Goal: Obtain resource: Download file/media

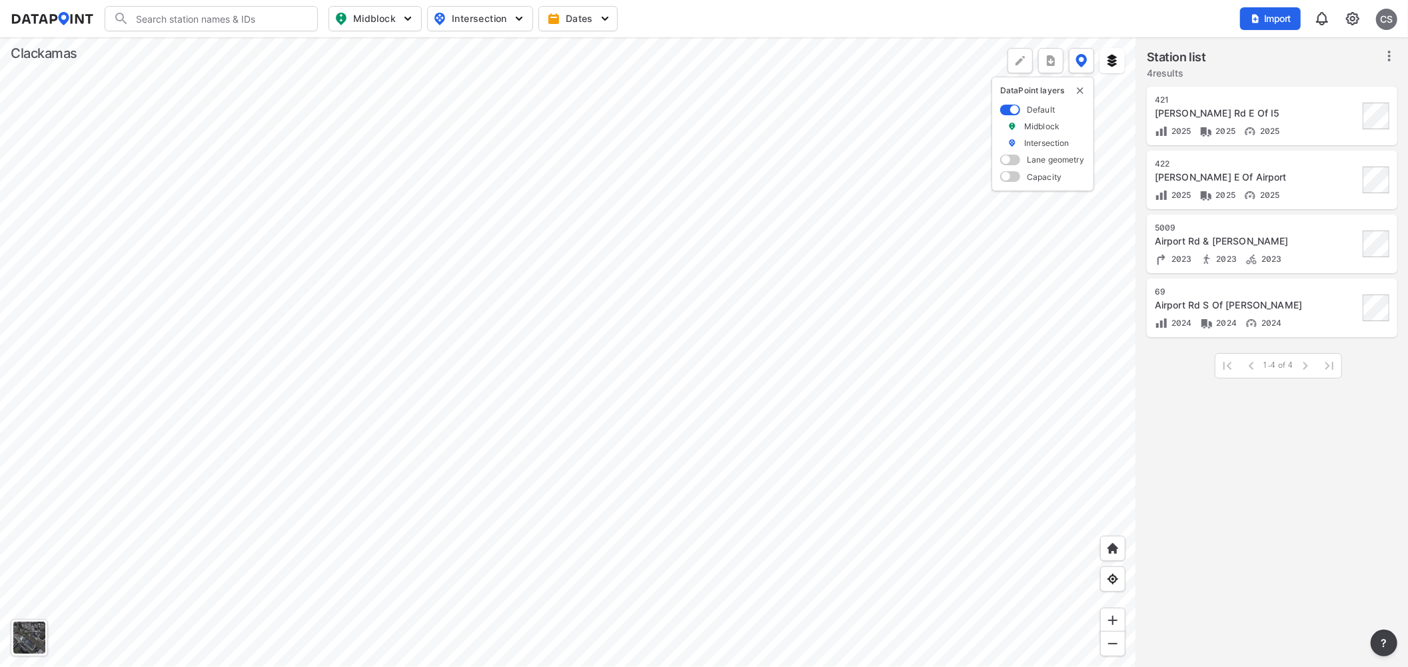
click at [464, 403] on div at bounding box center [568, 352] width 1136 height 630
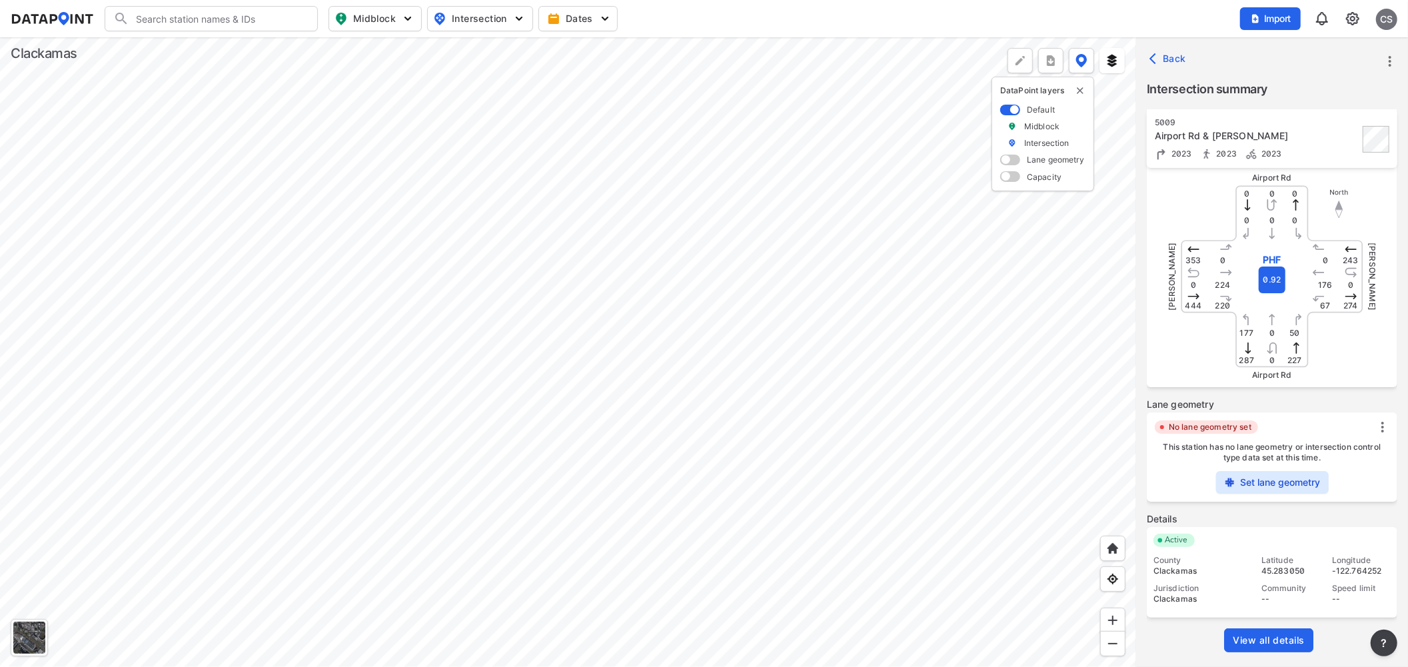
scroll to position [149, 0]
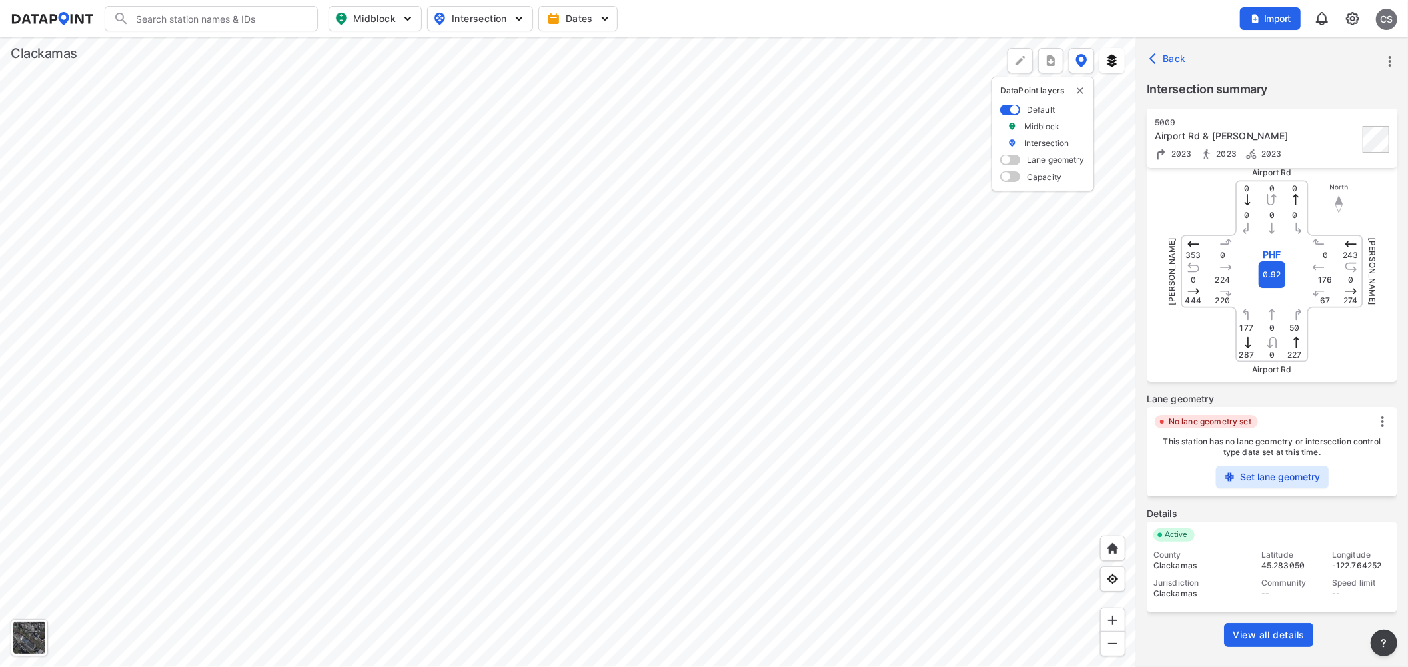
click at [1280, 632] on span "View all details" at bounding box center [1269, 634] width 72 height 13
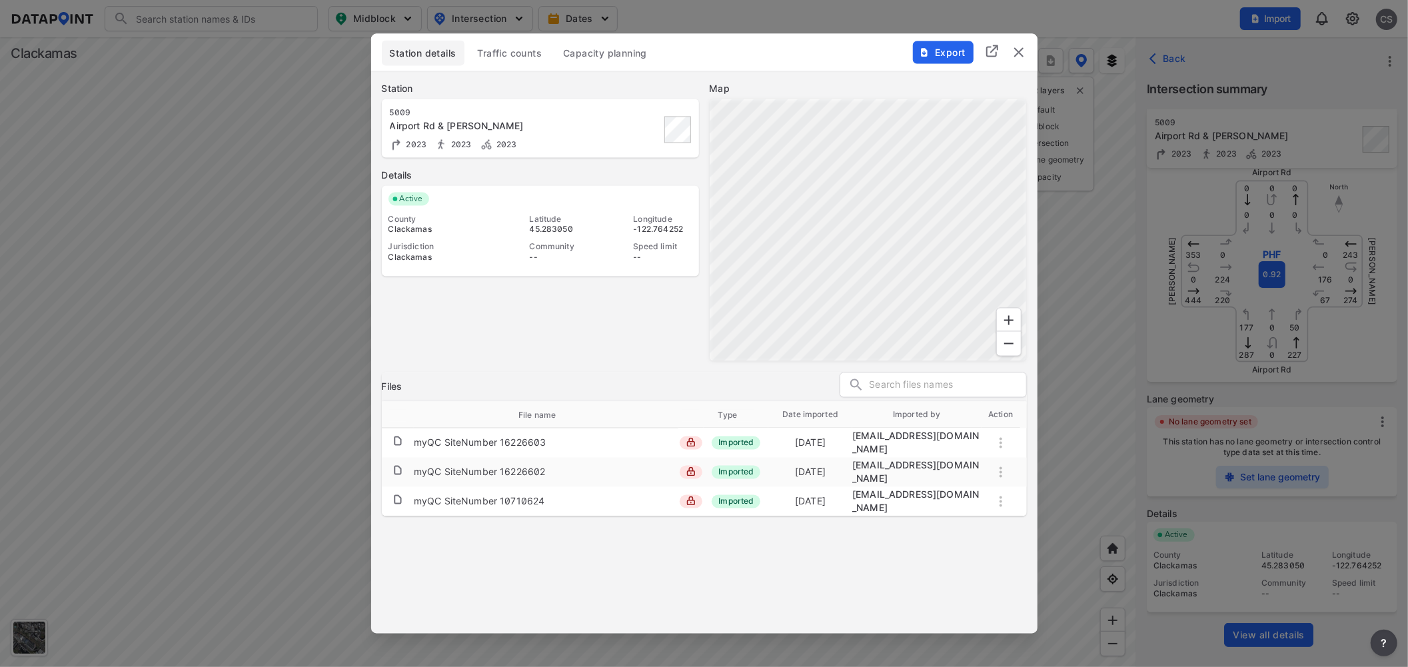
click at [512, 57] on span "Traffic counts" at bounding box center [510, 52] width 65 height 13
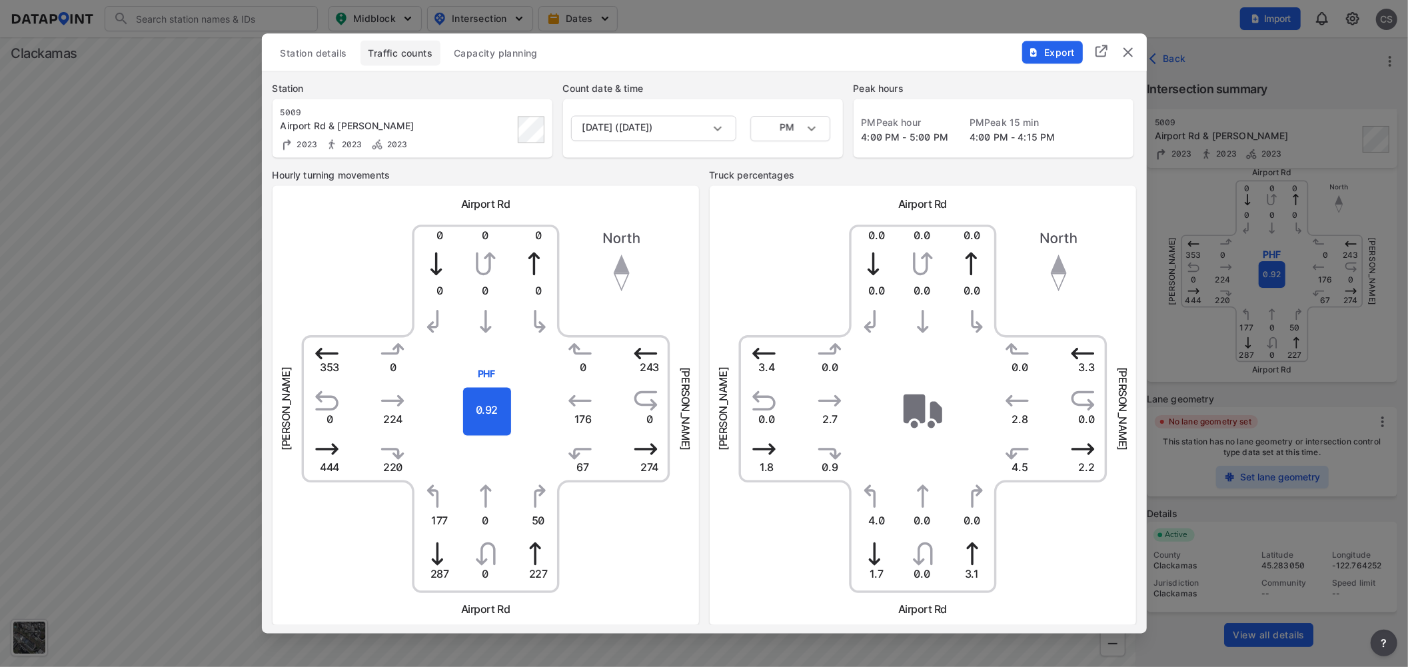
click at [1067, 55] on span "Export" at bounding box center [1051, 51] width 45 height 13
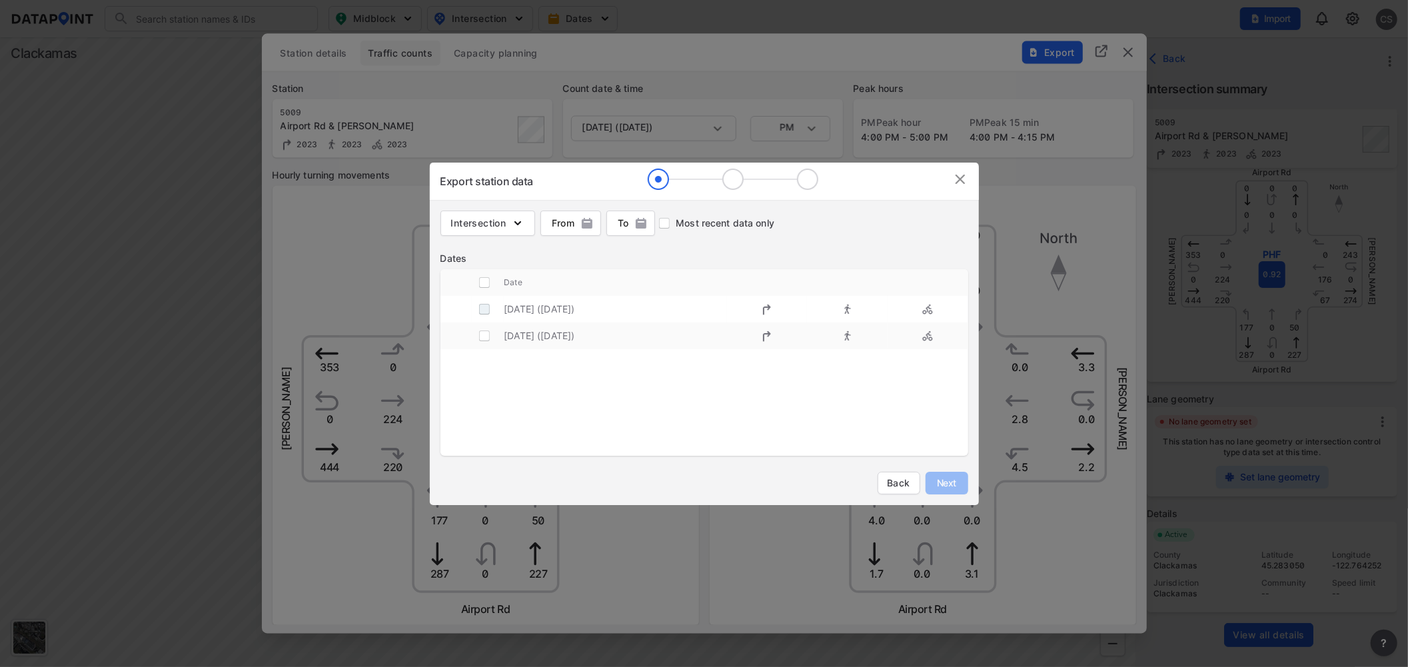
click at [481, 310] on input "decorative checkbox" at bounding box center [484, 308] width 25 height 25
checkbox input "true"
click at [950, 487] on span "Next" at bounding box center [946, 482] width 27 height 13
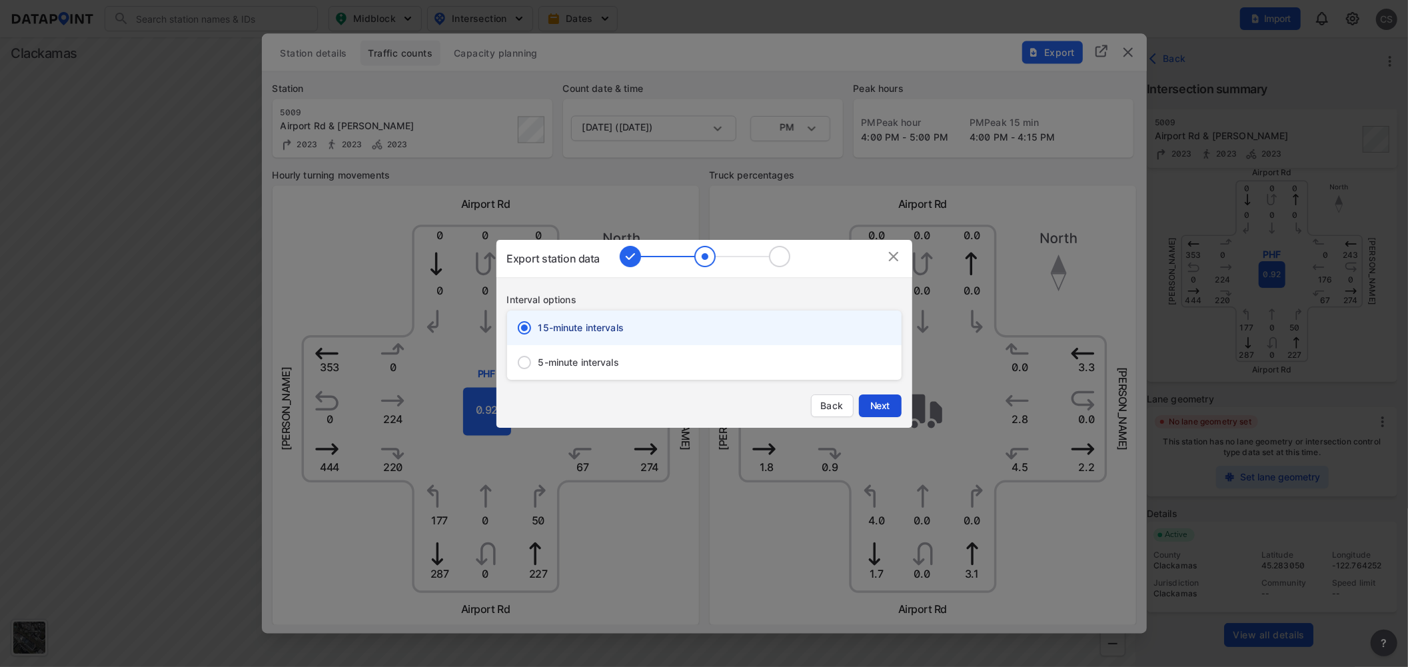
click at [878, 405] on span "Next" at bounding box center [880, 405] width 27 height 13
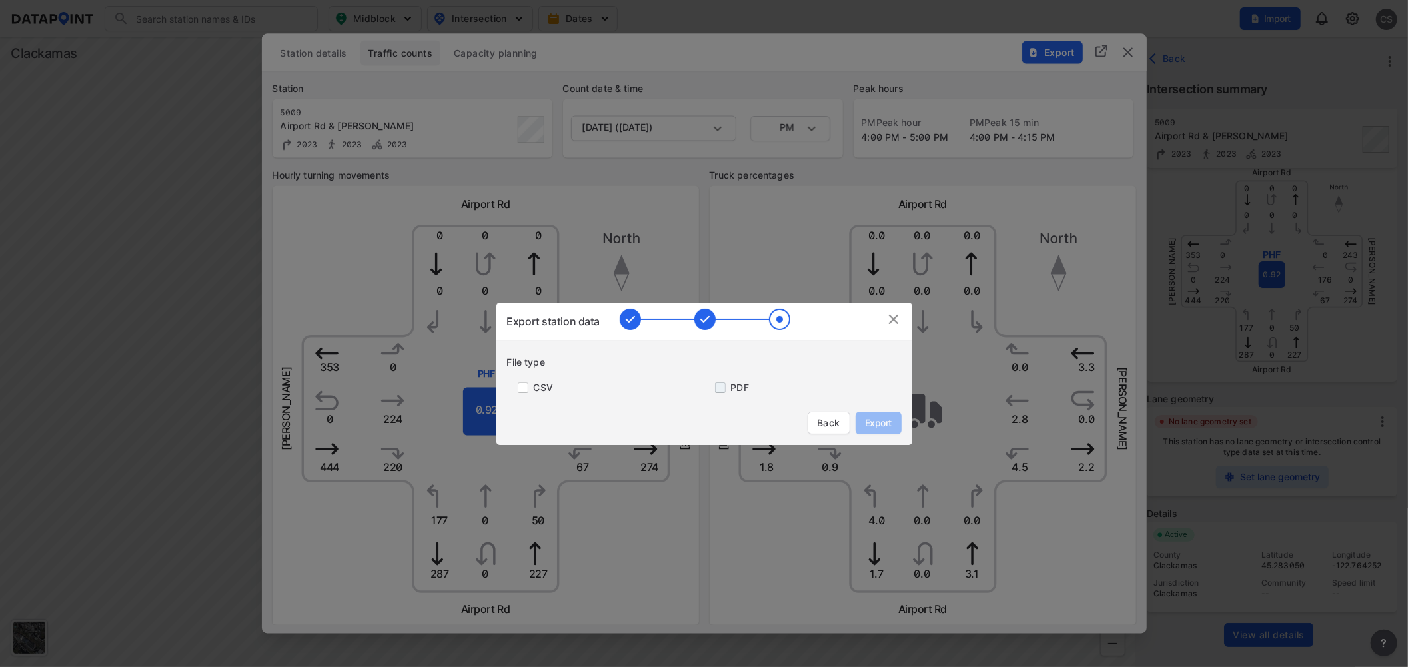
click at [720, 384] on input "primary checkbox" at bounding box center [717, 387] width 27 height 11
checkbox input "true"
click at [889, 422] on span "Export" at bounding box center [878, 422] width 30 height 13
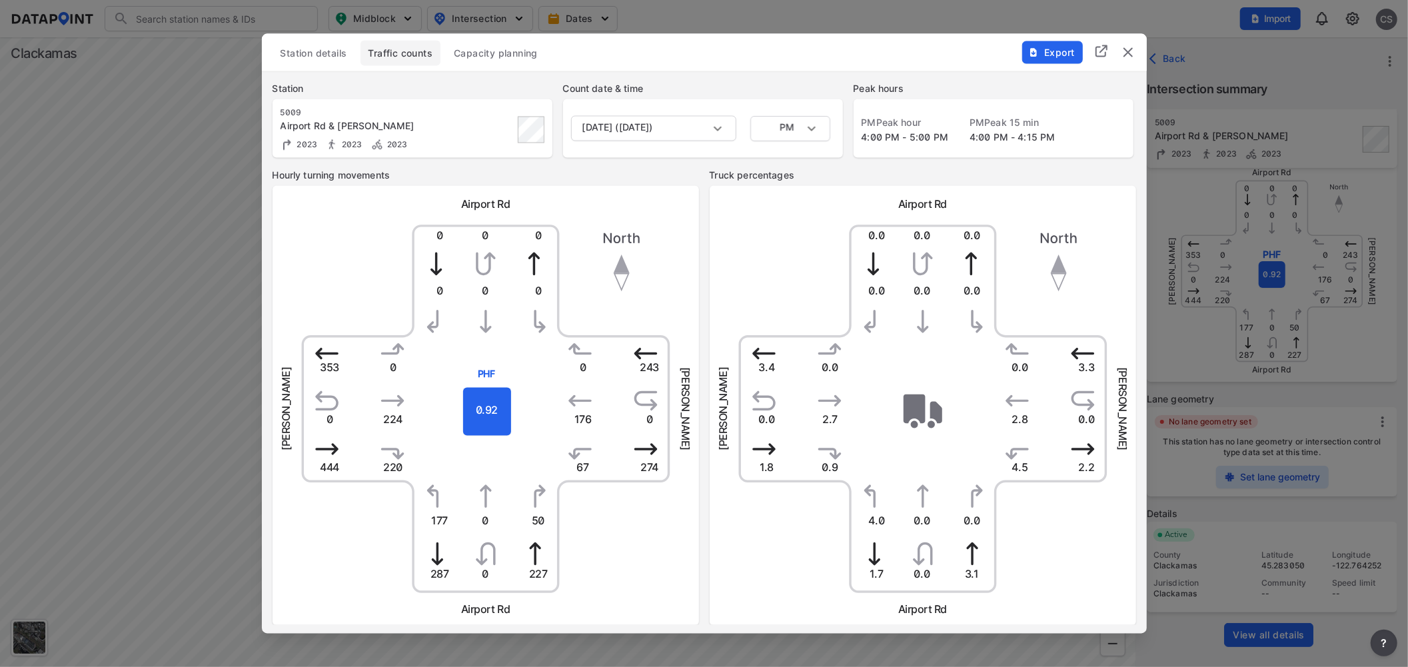
click at [1131, 47] on img "delete" at bounding box center [1128, 52] width 16 height 16
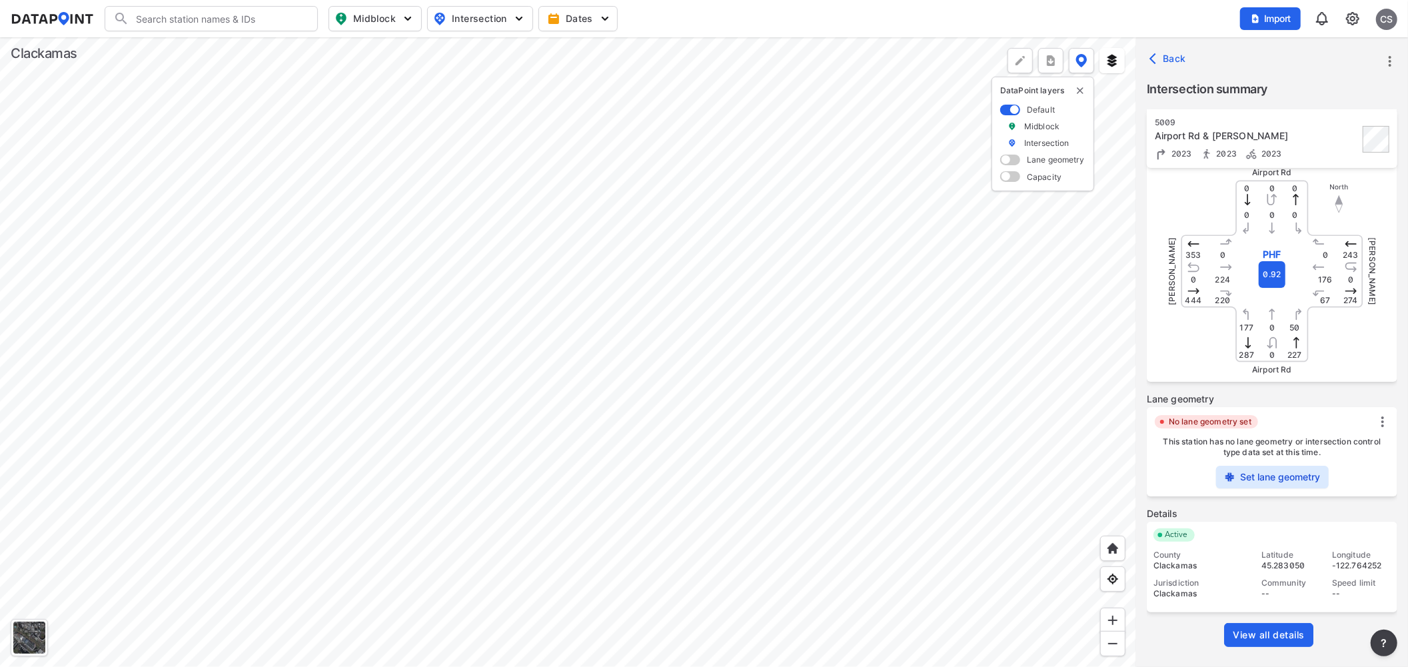
click at [525, 417] on div at bounding box center [568, 352] width 1136 height 630
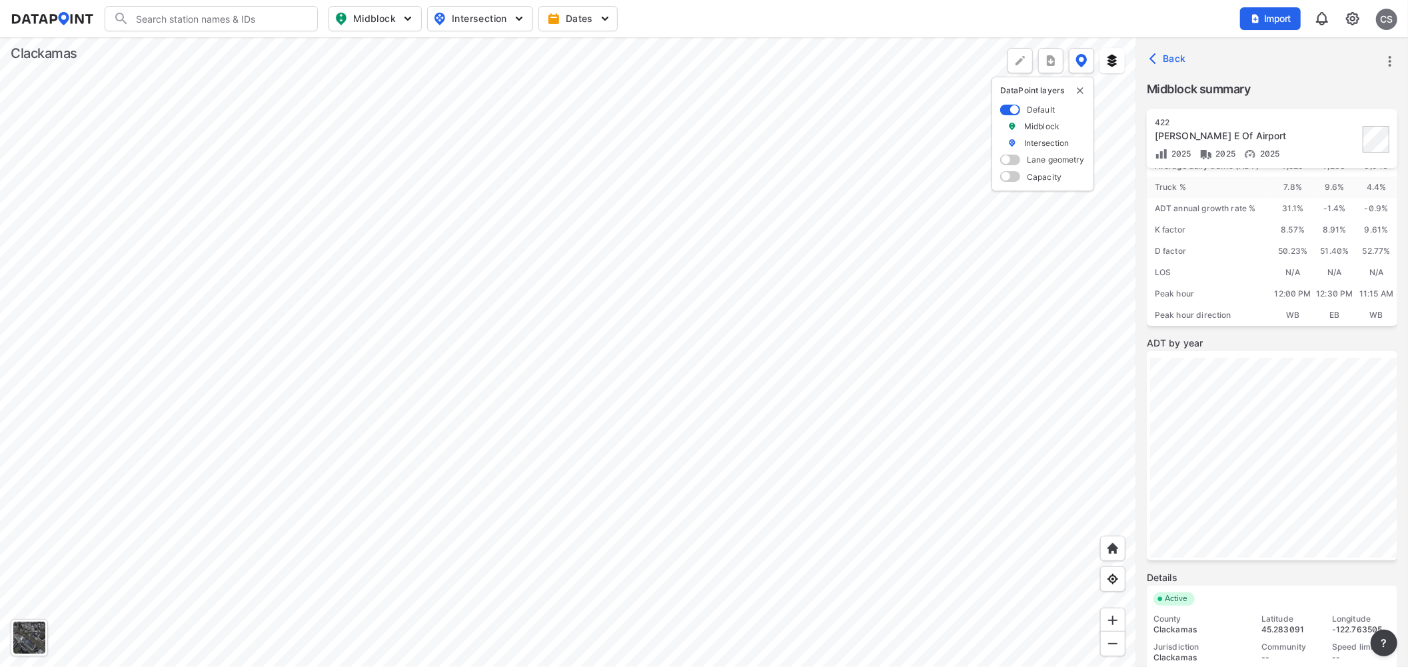
scroll to position [129, 0]
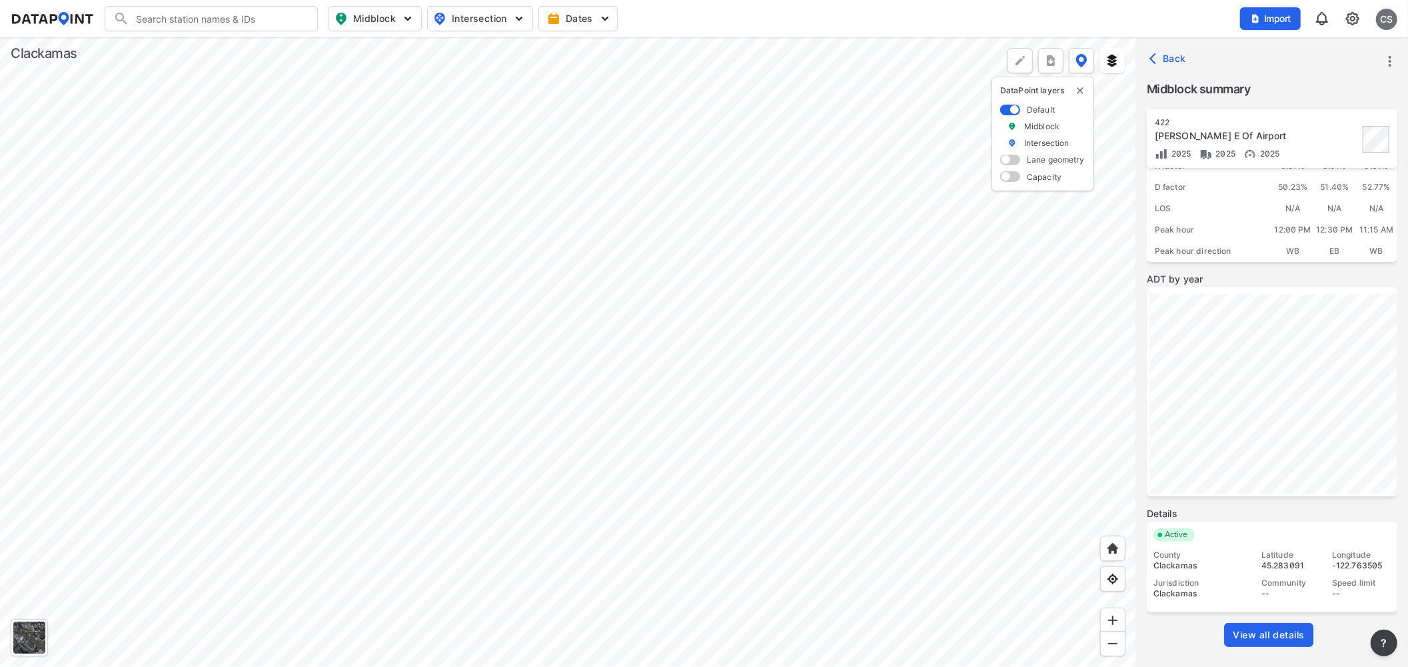
click at [1257, 636] on span "View all details" at bounding box center [1269, 634] width 72 height 13
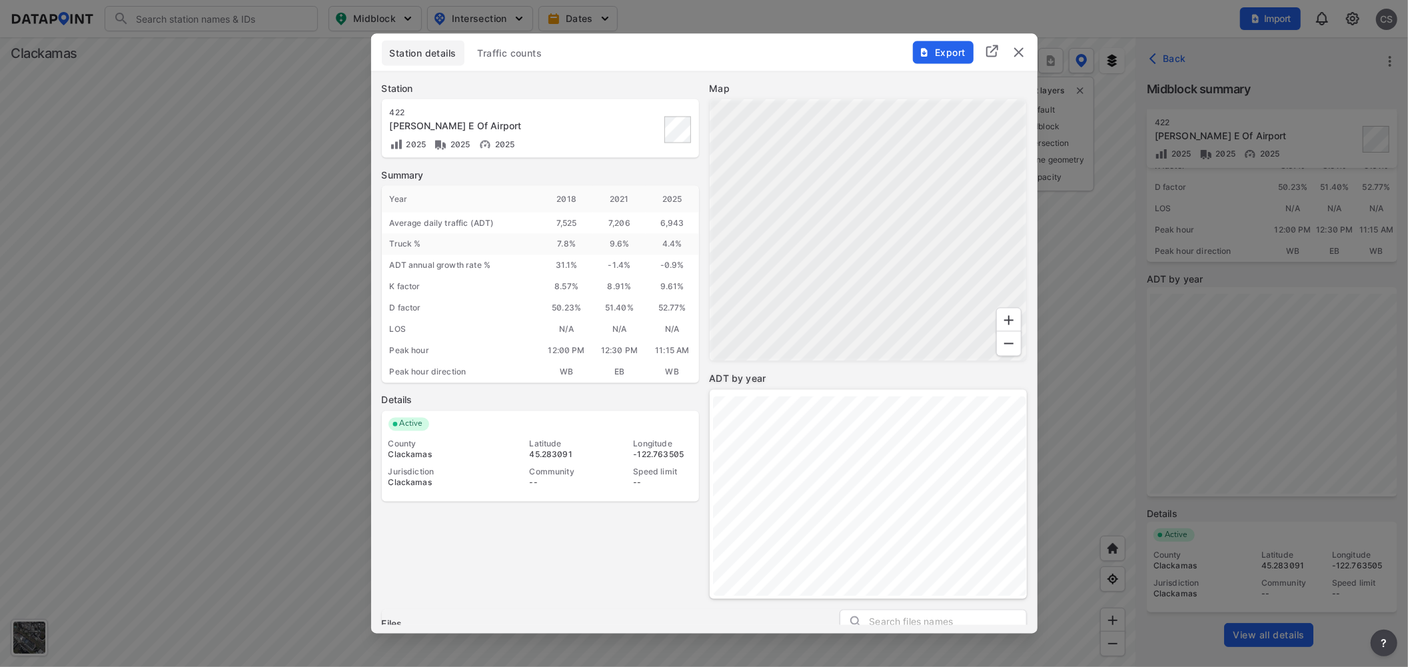
click at [494, 49] on span "Traffic counts" at bounding box center [510, 52] width 65 height 13
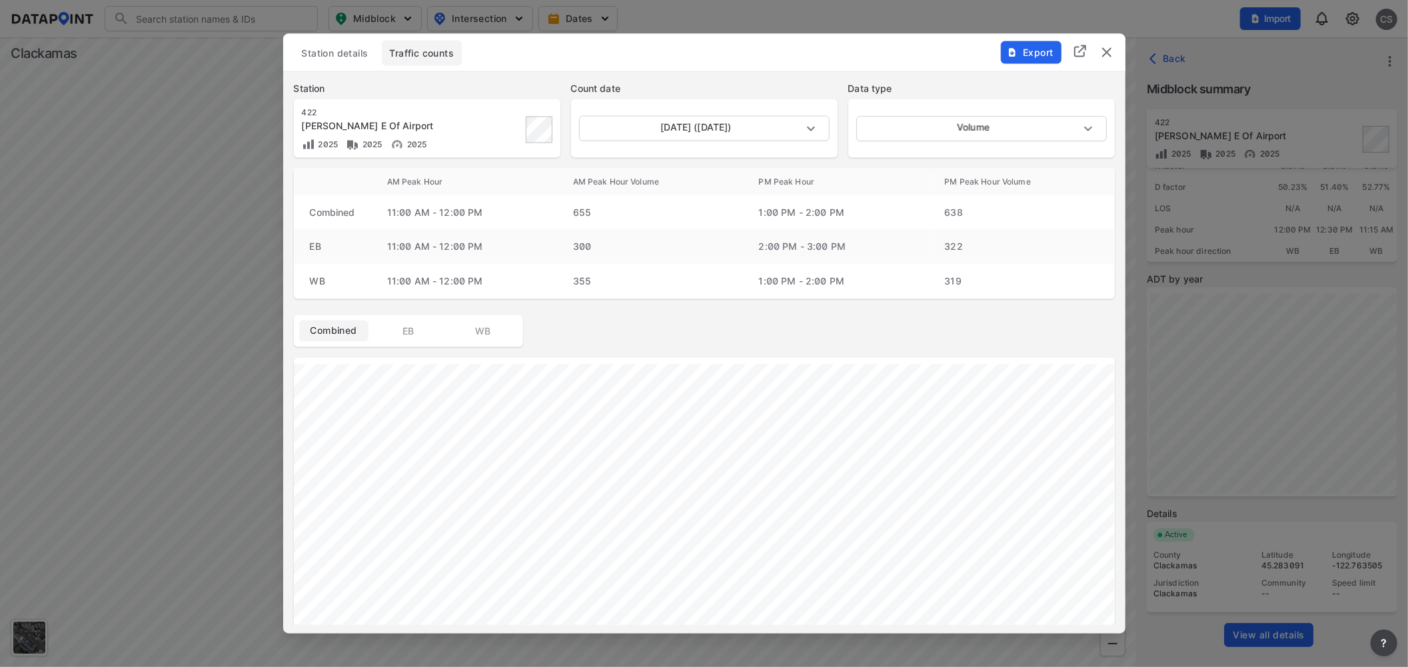
click at [1027, 55] on span "Export" at bounding box center [1030, 51] width 45 height 13
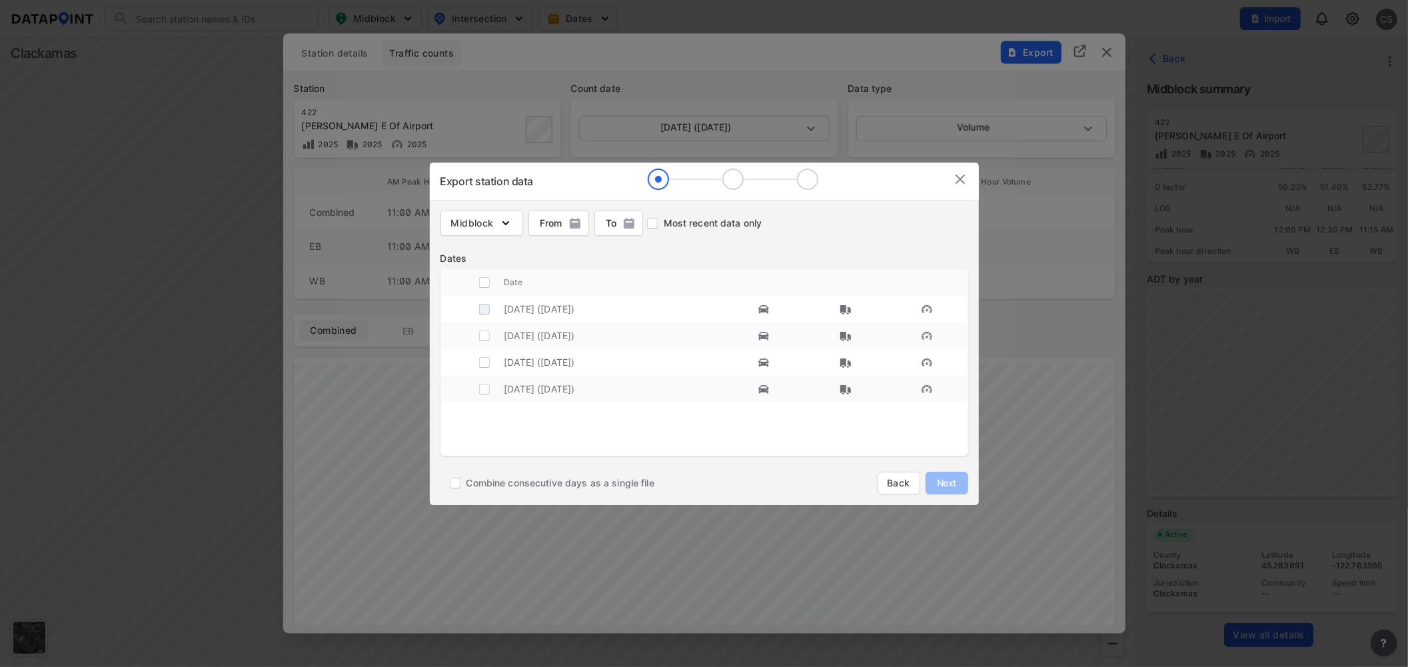
click at [482, 310] on input "decorative checkbox" at bounding box center [484, 308] width 25 height 25
checkbox input "true"
click at [937, 478] on span "Next" at bounding box center [946, 482] width 27 height 13
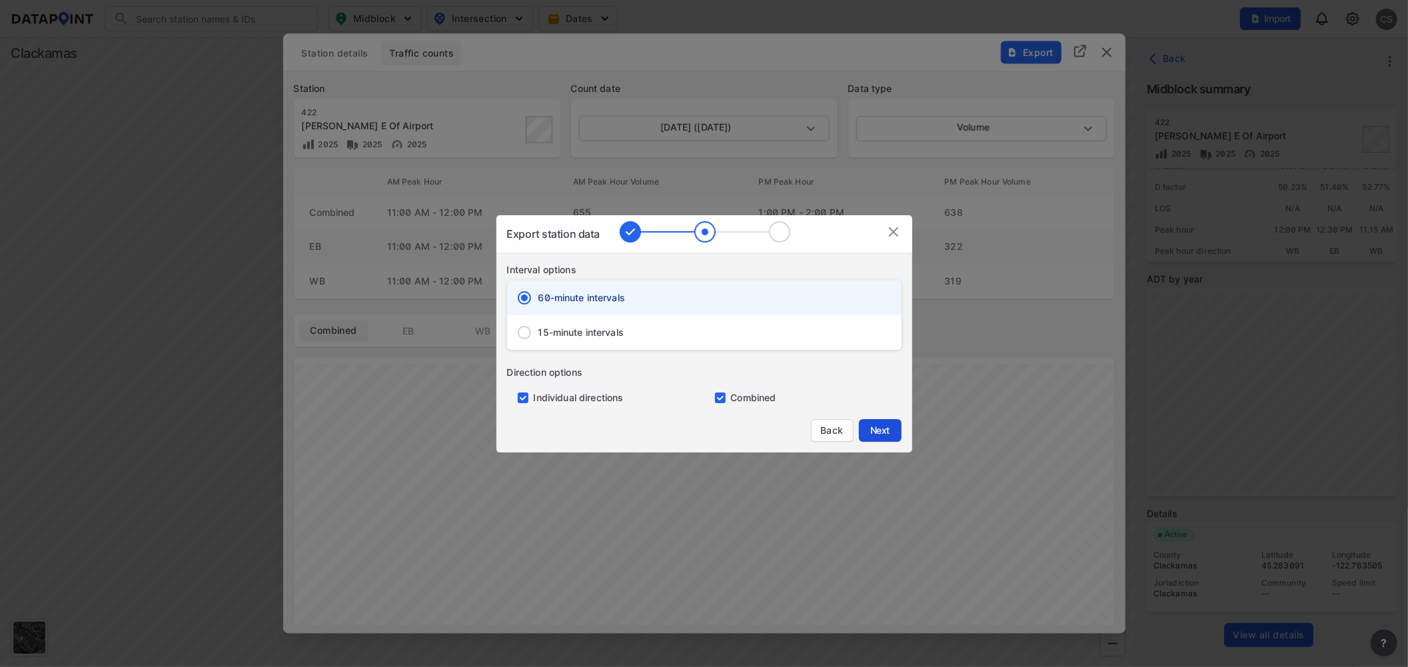
click at [877, 430] on span "Next" at bounding box center [880, 430] width 27 height 13
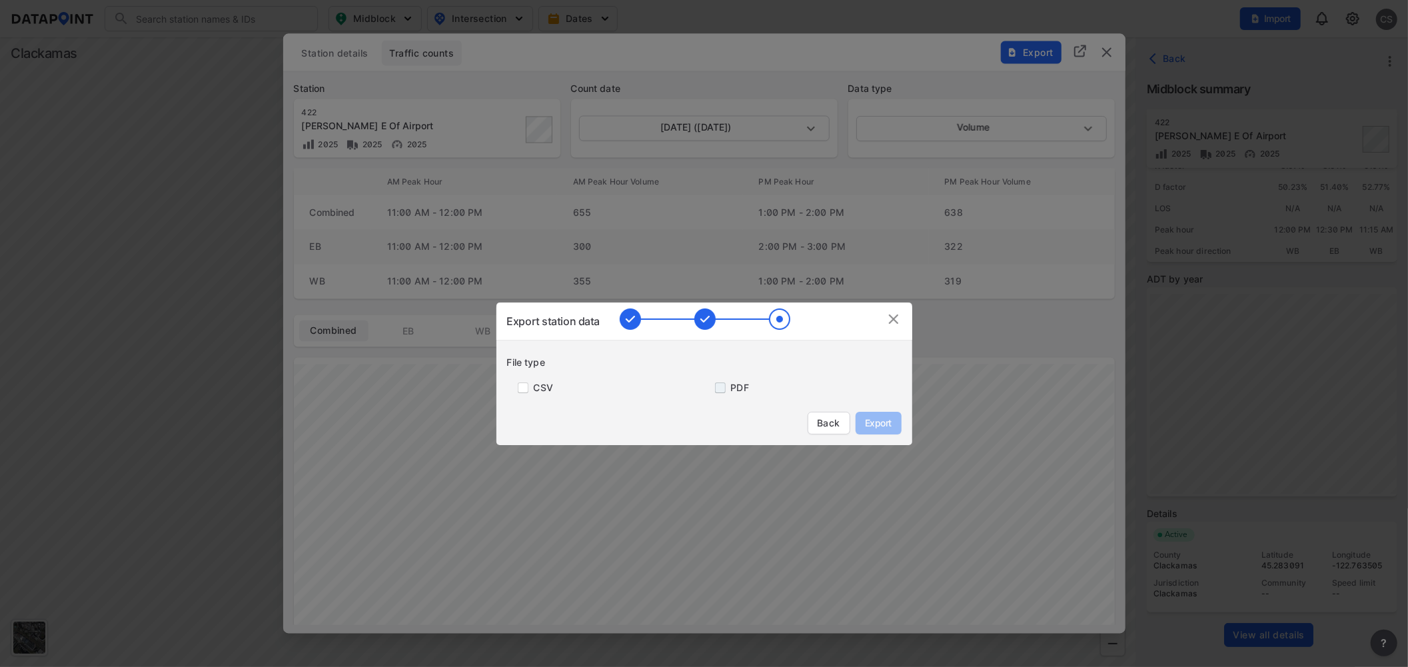
click at [717, 383] on input "primary checkbox" at bounding box center [717, 387] width 27 height 11
checkbox input "true"
click at [887, 423] on span "Export" at bounding box center [878, 422] width 30 height 13
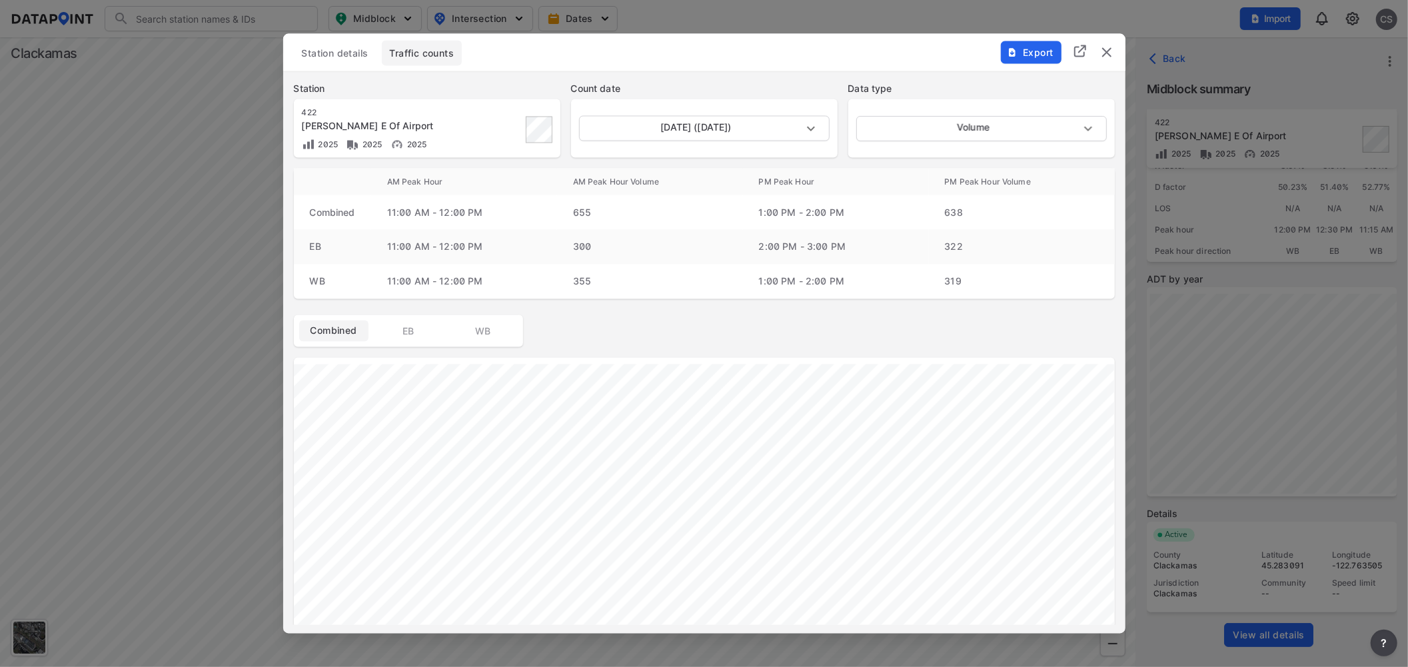
click at [1107, 52] on img "delete" at bounding box center [1107, 52] width 16 height 16
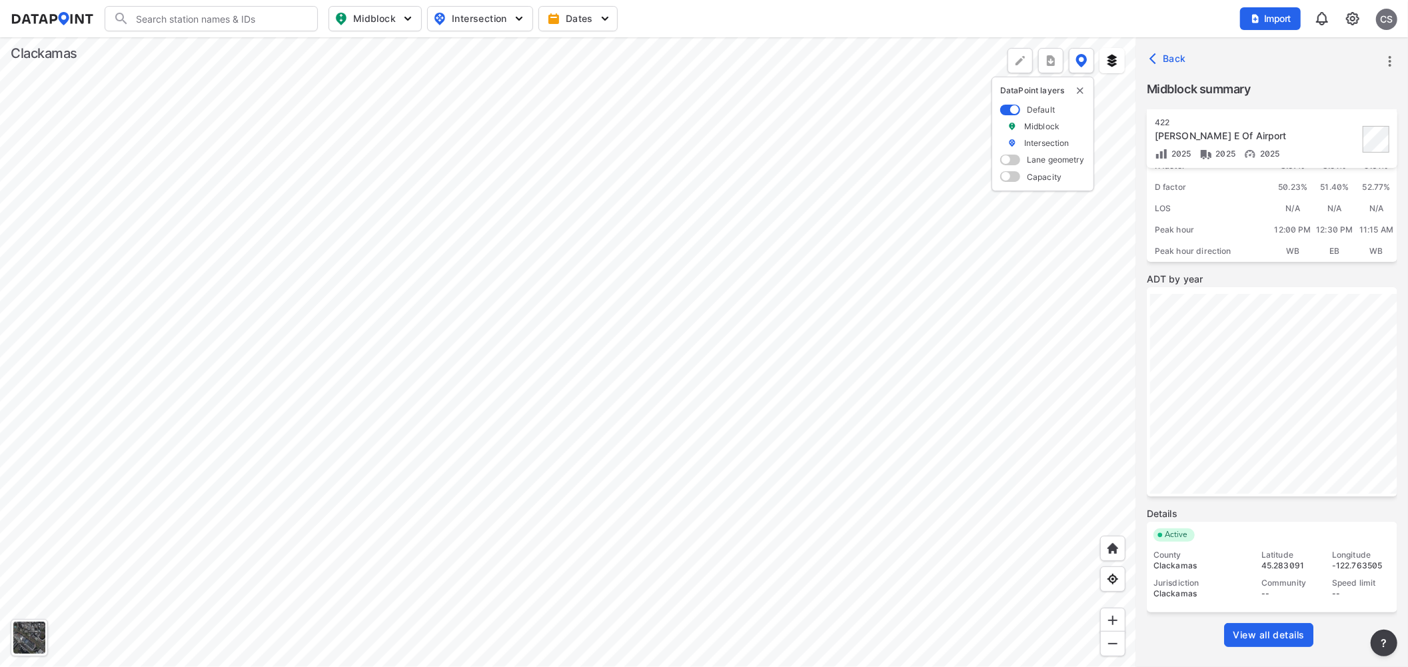
click at [465, 408] on div at bounding box center [568, 352] width 1136 height 630
click at [1261, 635] on span "View all details" at bounding box center [1269, 634] width 72 height 13
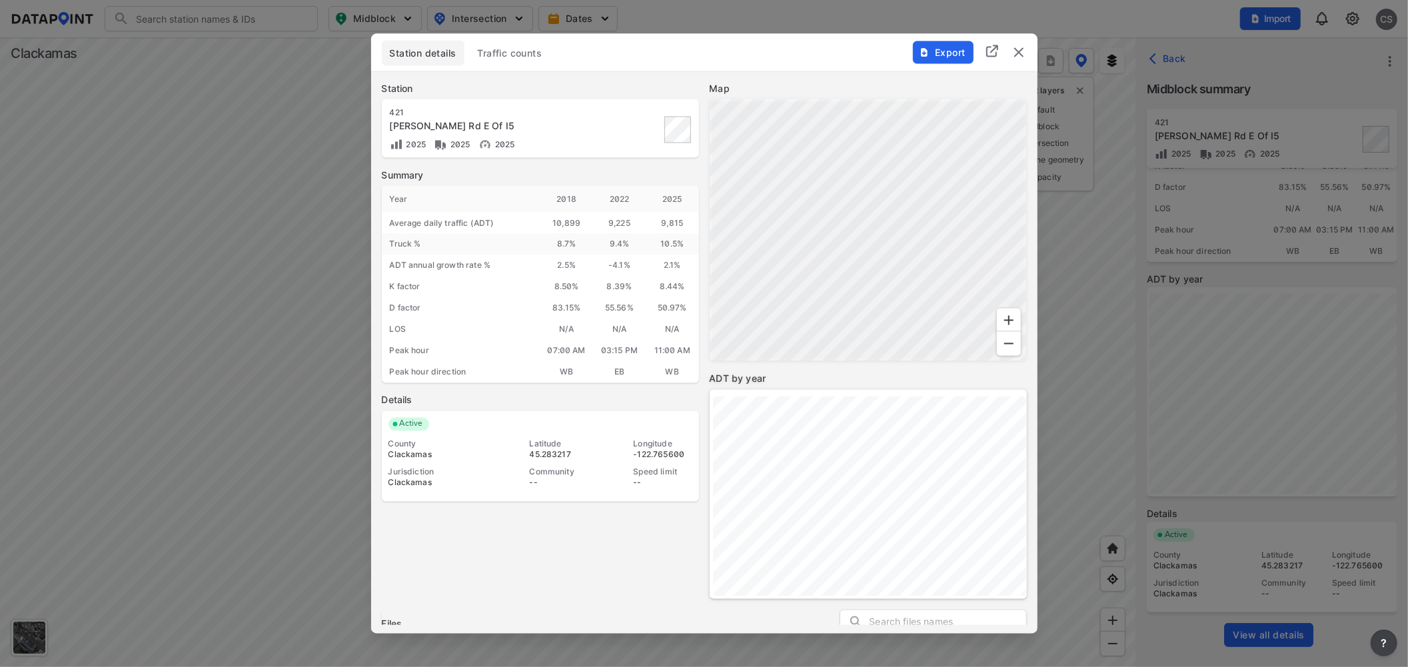
click at [508, 46] on span "Traffic counts" at bounding box center [510, 52] width 65 height 13
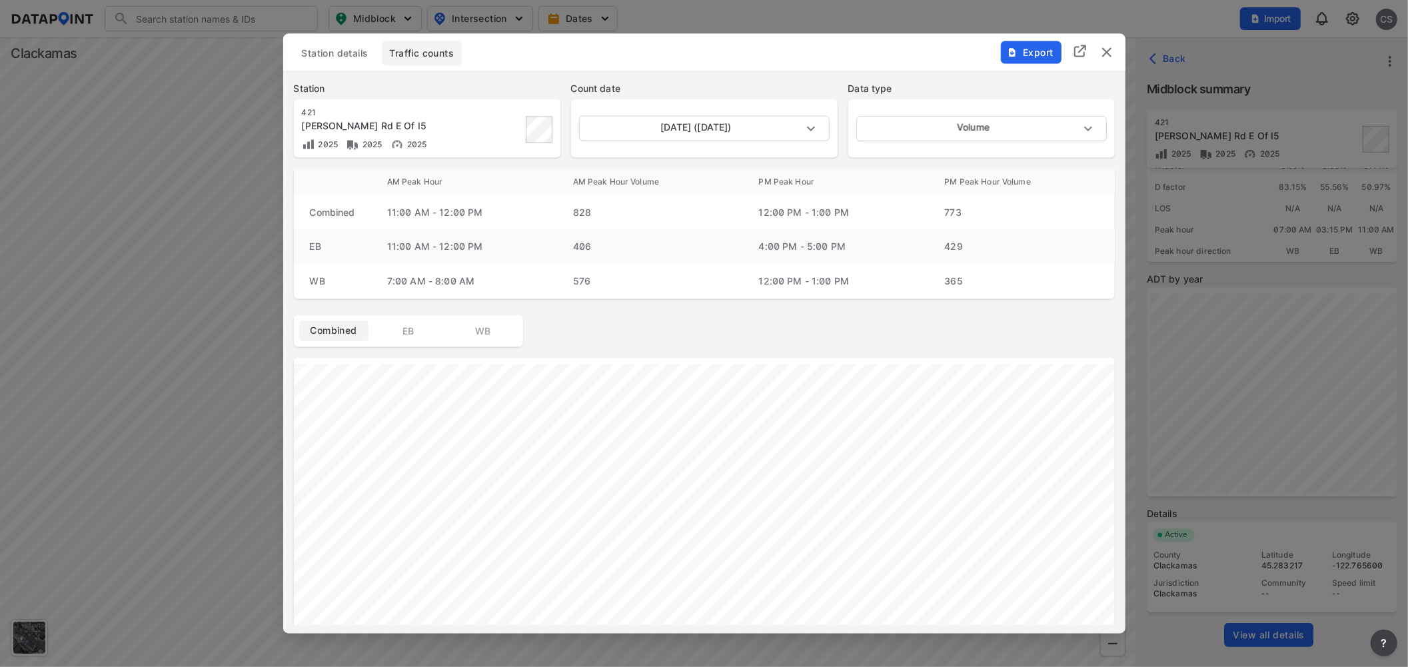
click at [1021, 55] on span "Export" at bounding box center [1030, 51] width 45 height 13
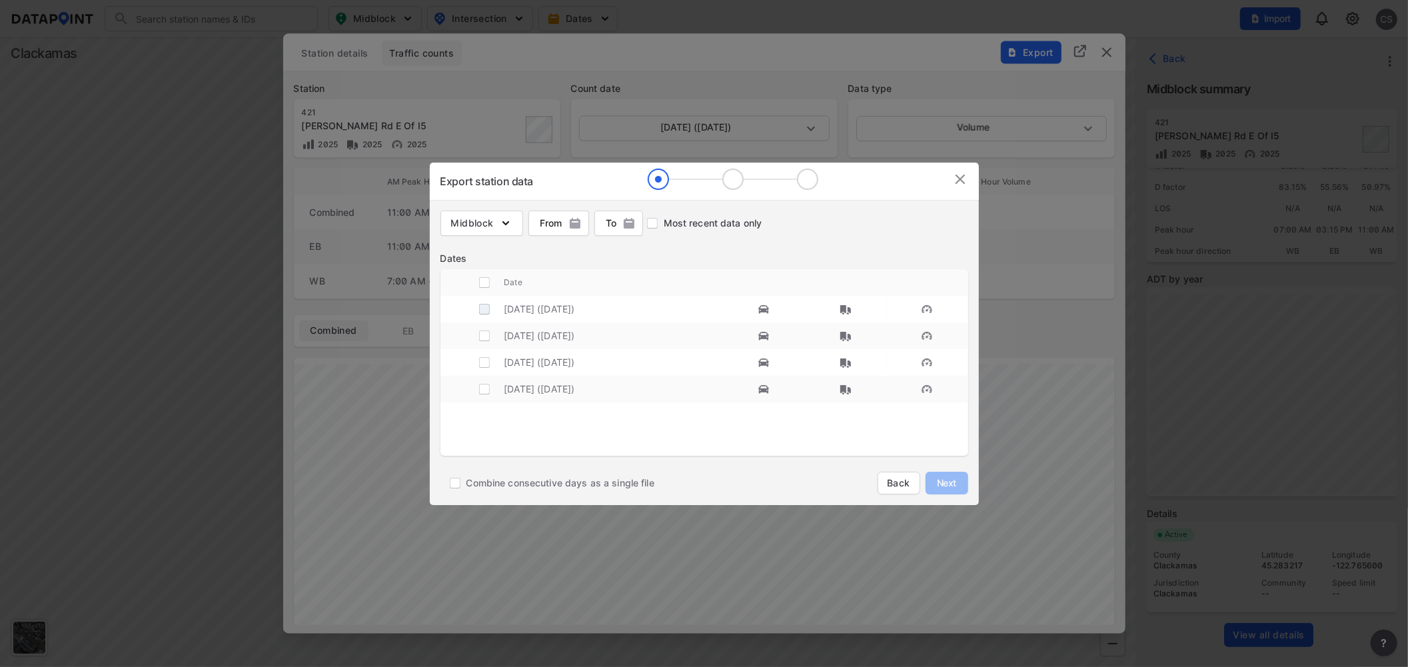
click at [478, 307] on input "decorative checkbox" at bounding box center [484, 308] width 25 height 25
checkbox input "true"
click at [943, 492] on button "Next" at bounding box center [946, 483] width 43 height 23
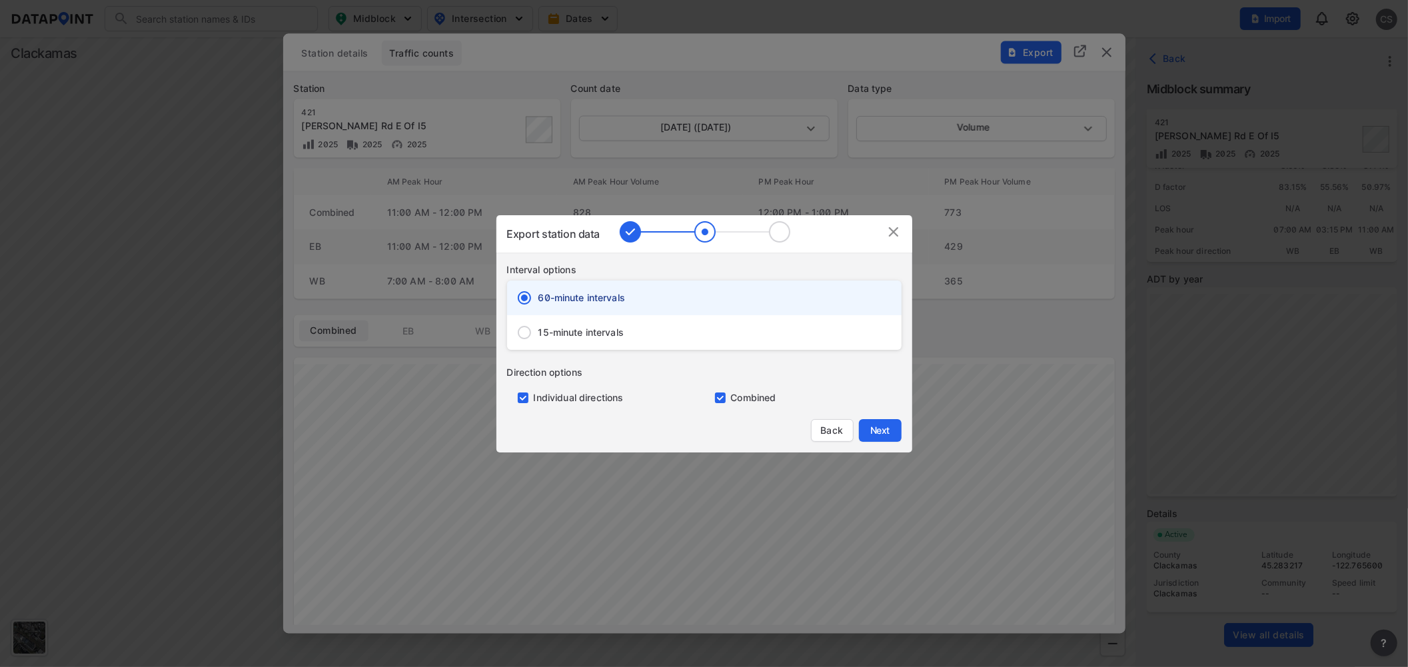
click at [905, 434] on div "Export station data Interval options 60-minute intervals 15-minute intervals Di…" at bounding box center [704, 333] width 416 height 237
click at [893, 434] on button "Next" at bounding box center [880, 430] width 43 height 23
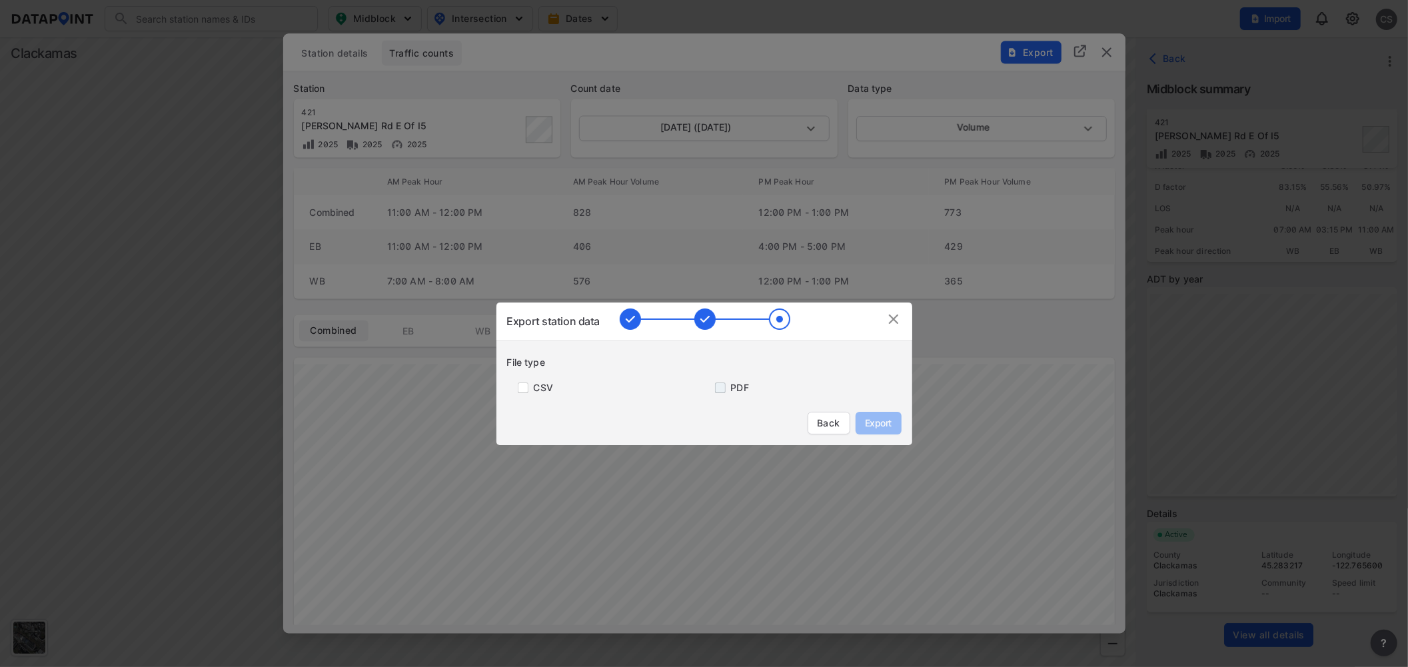
click at [725, 388] on input "primary checkbox" at bounding box center [717, 387] width 27 height 11
checkbox input "true"
click at [871, 418] on span "Export" at bounding box center [878, 422] width 30 height 13
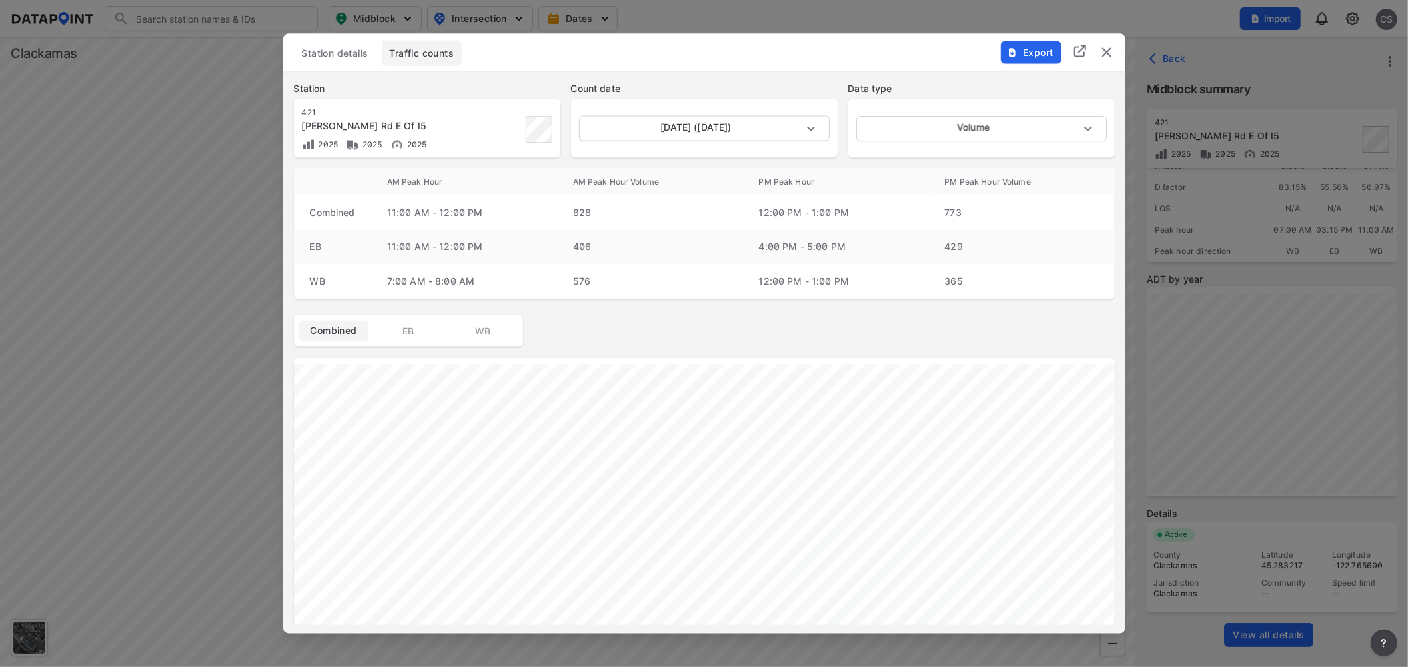
click at [1110, 52] on img "delete" at bounding box center [1107, 52] width 16 height 16
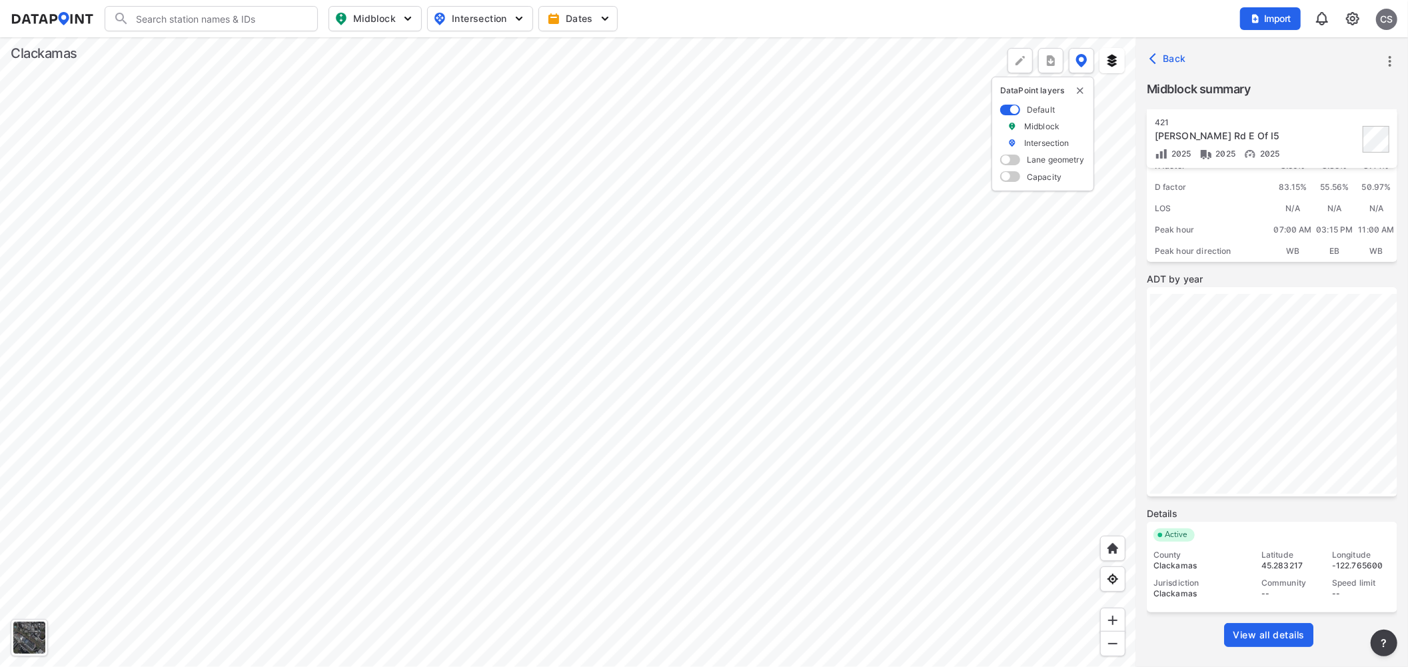
click at [611, 285] on div at bounding box center [568, 352] width 1136 height 630
click at [833, 423] on div at bounding box center [568, 352] width 1136 height 630
click at [243, 380] on div at bounding box center [568, 352] width 1136 height 630
click at [490, 504] on div at bounding box center [568, 352] width 1136 height 630
click at [476, 429] on div at bounding box center [568, 352] width 1136 height 630
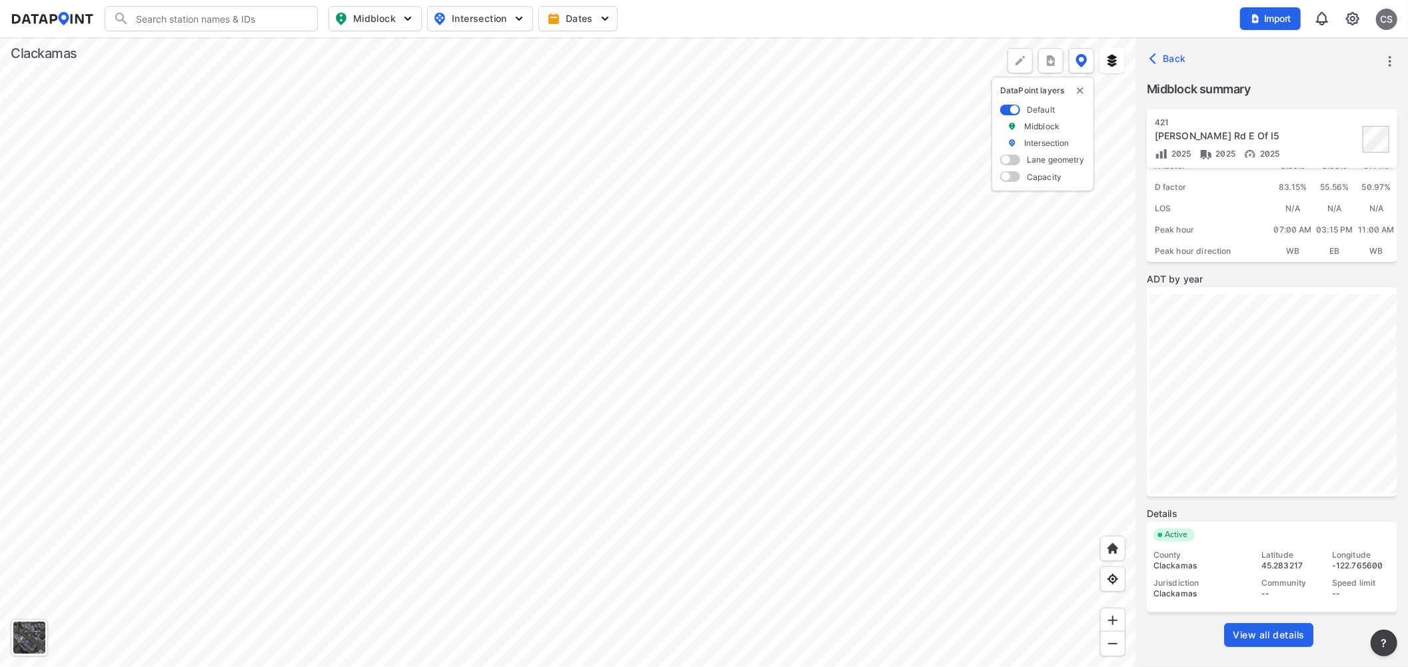
click at [596, 348] on div at bounding box center [568, 352] width 1136 height 630
click at [421, 447] on div at bounding box center [568, 352] width 1136 height 630
